Goal: Information Seeking & Learning: Learn about a topic

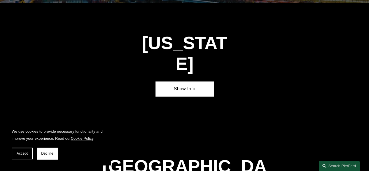
scroll to position [1771, 0]
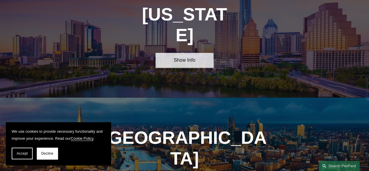
click at [201, 53] on link "Show Info" at bounding box center [184, 60] width 58 height 15
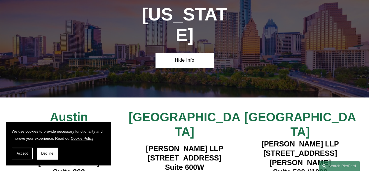
scroll to position [1042, 0]
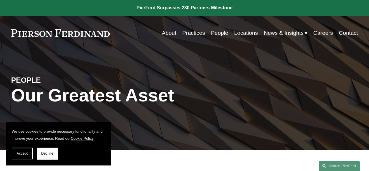
drag, startPoint x: 27, startPoint y: 155, endPoint x: 39, endPoint y: 150, distance: 12.9
click at [27, 155] on span "Accept" at bounding box center [22, 153] width 11 height 4
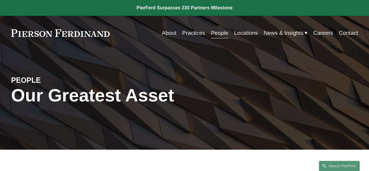
scroll to position [243, 0]
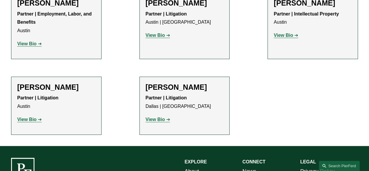
click at [167, 85] on h2 "Bryan D. Pollard" at bounding box center [185, 87] width 78 height 9
click at [164, 120] on strong "View Bio" at bounding box center [155, 119] width 19 height 5
click at [34, 120] on strong "View Bio" at bounding box center [26, 119] width 19 height 5
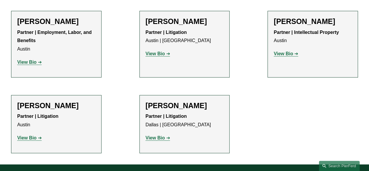
scroll to position [226, 0]
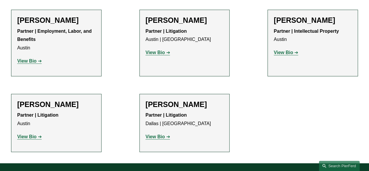
click at [34, 62] on strong "View Bio" at bounding box center [26, 60] width 19 height 5
click at [163, 54] on strong "View Bio" at bounding box center [155, 52] width 19 height 5
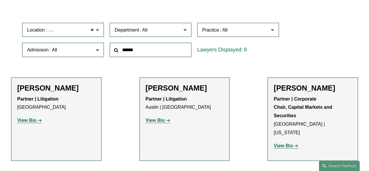
scroll to position [157, 0]
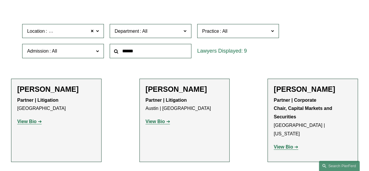
click at [145, 29] on span at bounding box center [143, 31] width 9 height 5
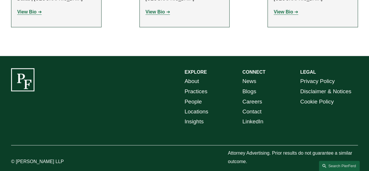
scroll to position [208, 0]
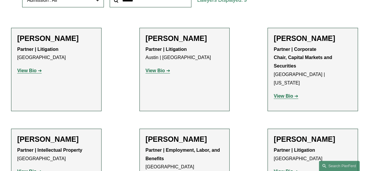
click at [255, 31] on ul "Filter Location Dallas Dallas All Atlanta Austin Boston Charlotte Chicago Cinci…" at bounding box center [184, 120] width 369 height 335
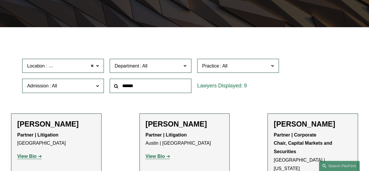
scroll to position [121, 0]
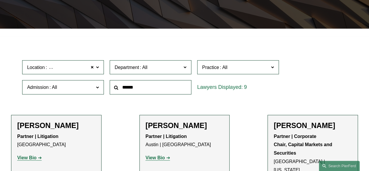
click at [276, 74] on label "Practice" at bounding box center [238, 67] width 82 height 14
click at [0, 0] on link "Cyber, Privacy & Technology" at bounding box center [0, 0] width 0 height 0
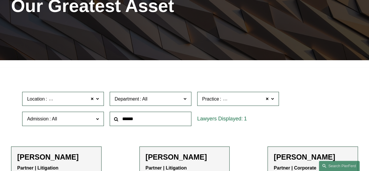
scroll to position [89, 0]
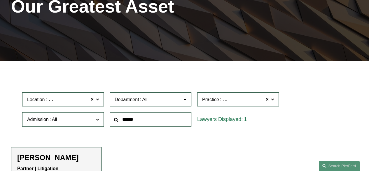
drag, startPoint x: 43, startPoint y: 156, endPoint x: 262, endPoint y: 138, distance: 219.8
click at [218, 146] on ul "Filter Location Dallas Dallas All Atlanta Austin Boston Charlotte Chicago Cinci…" at bounding box center [184, 138] width 369 height 133
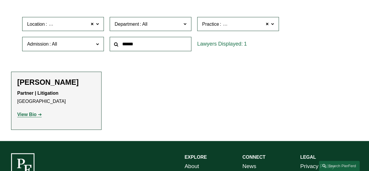
scroll to position [189, 0]
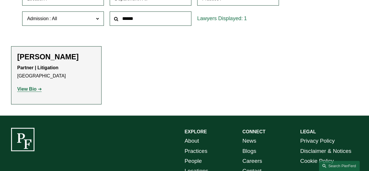
click at [34, 89] on strong "View Bio" at bounding box center [26, 88] width 19 height 5
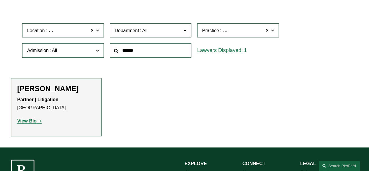
scroll to position [157, 0]
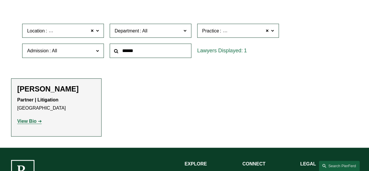
click at [235, 31] on span "Cyber, Privacy & Technology" at bounding box center [251, 31] width 59 height 8
click at [0, 0] on link "All" at bounding box center [0, 0] width 0 height 0
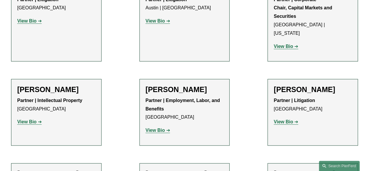
scroll to position [257, 0]
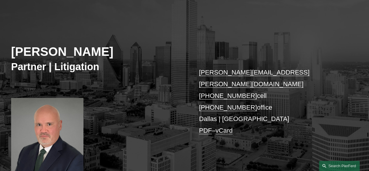
scroll to position [28, 0]
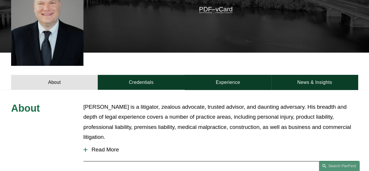
scroll to position [169, 0]
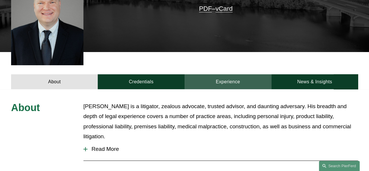
click at [224, 74] on link "Experience" at bounding box center [228, 81] width 87 height 15
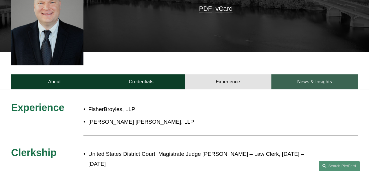
click at [323, 74] on link "News & Insights" at bounding box center [314, 81] width 87 height 15
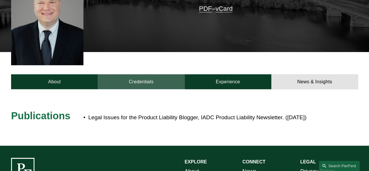
drag, startPoint x: 150, startPoint y: 80, endPoint x: 153, endPoint y: 74, distance: 7.3
click at [153, 74] on link "Credentials" at bounding box center [141, 81] width 87 height 15
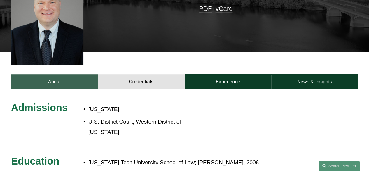
click at [85, 75] on link "About" at bounding box center [54, 81] width 87 height 15
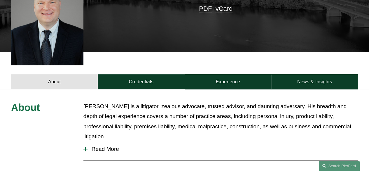
click at [173, 141] on button "Read More" at bounding box center [220, 148] width 274 height 15
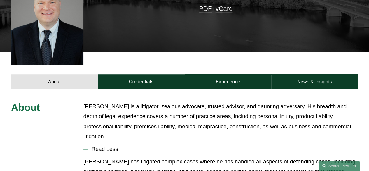
click at [155, 146] on span "Read Less" at bounding box center [222, 149] width 270 height 6
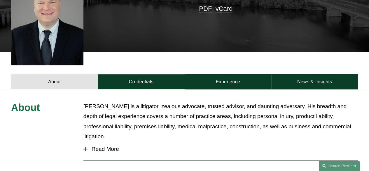
click at [164, 146] on span "Read More" at bounding box center [222, 149] width 270 height 6
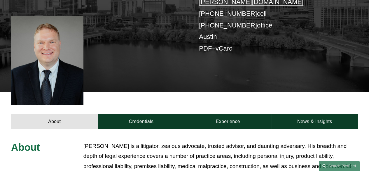
scroll to position [128, 0]
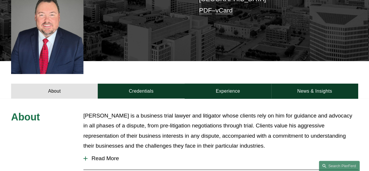
scroll to position [84, 0]
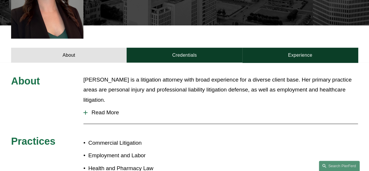
scroll to position [195, 0]
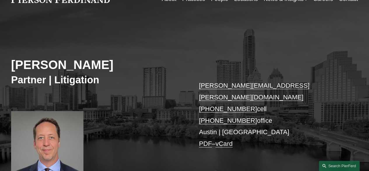
scroll to position [34, 0]
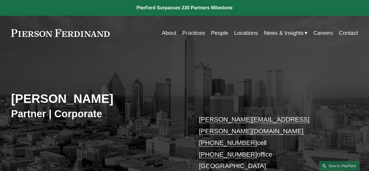
scroll to position [13, 0]
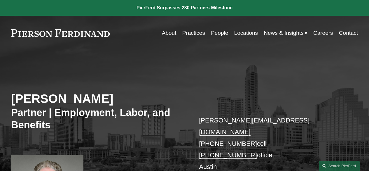
click at [368, 27] on div "Skip to Content About Practices People Locations" at bounding box center [184, 33] width 369 height 34
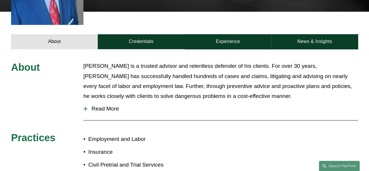
scroll to position [219, 0]
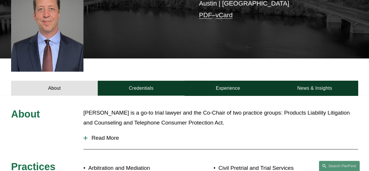
scroll to position [195, 0]
